Goal: Navigation & Orientation: Find specific page/section

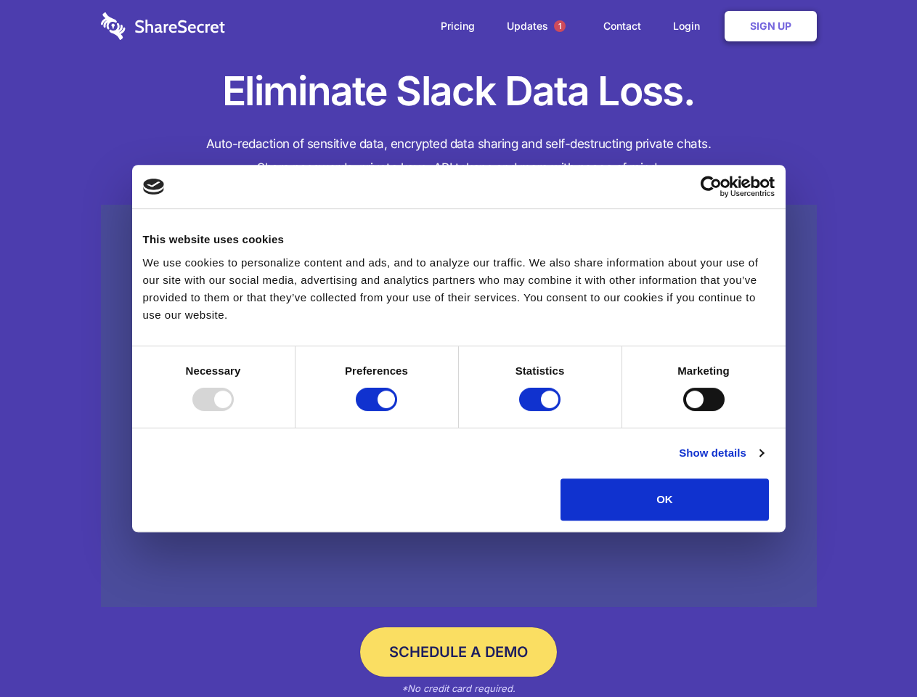
click at [234, 411] on div at bounding box center [212, 399] width 41 height 23
click at [397, 411] on input "Preferences" at bounding box center [376, 399] width 41 height 23
checkbox input "false"
click at [542, 411] on input "Statistics" at bounding box center [539, 399] width 41 height 23
checkbox input "false"
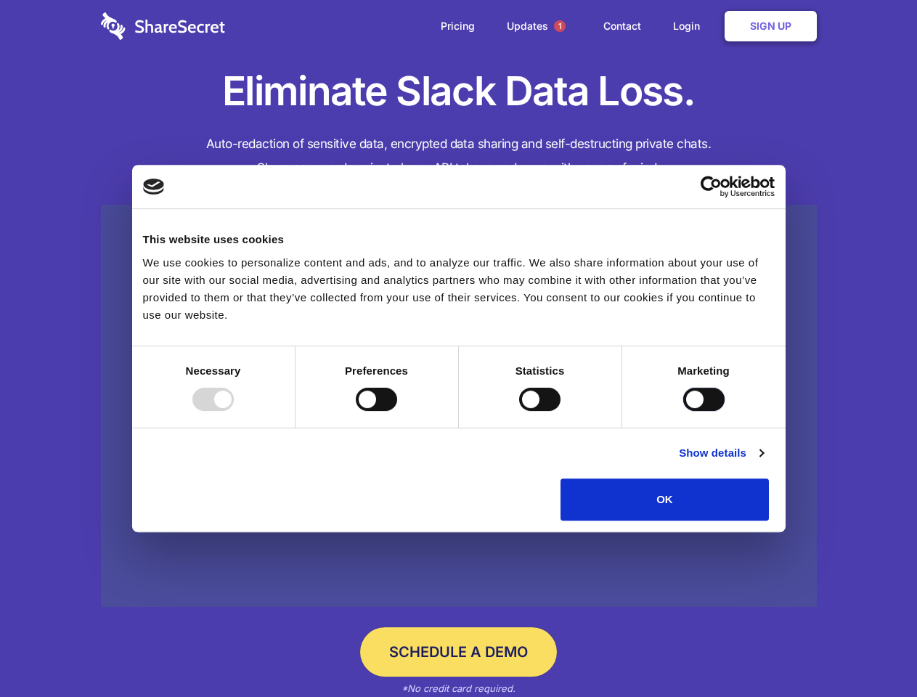
click at [683, 411] on input "Marketing" at bounding box center [703, 399] width 41 height 23
checkbox input "true"
click at [763, 462] on link "Show details" at bounding box center [721, 452] width 84 height 17
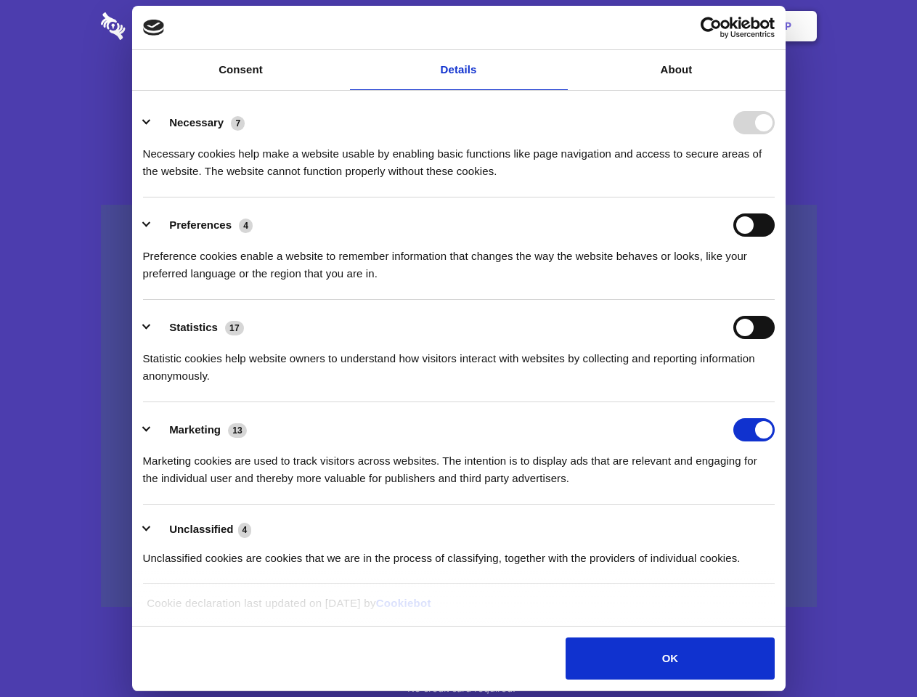
click at [775, 197] on li "Necessary 7 Necessary cookies help make a website usable by enabling basic func…" at bounding box center [459, 146] width 632 height 102
click at [559, 26] on span "1" at bounding box center [560, 26] width 12 height 12
